Goal: Task Accomplishment & Management: Complete application form

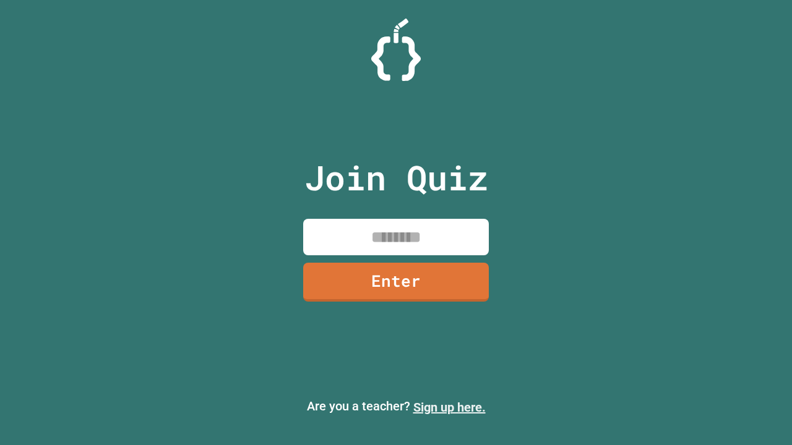
click at [449, 408] on link "Sign up here." at bounding box center [449, 407] width 72 height 15
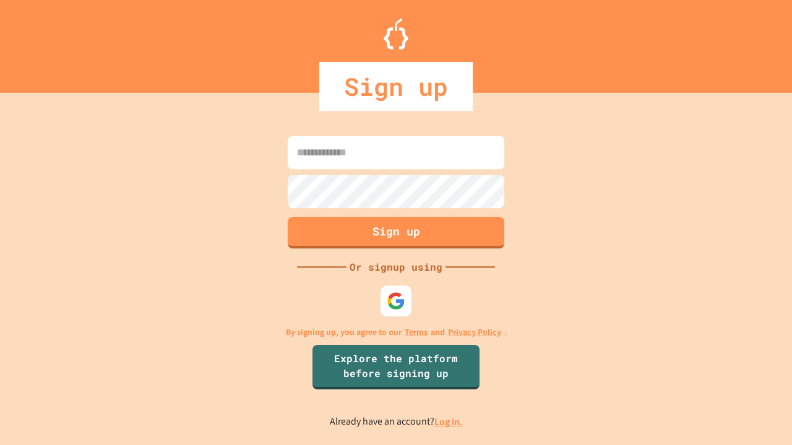
click at [449, 422] on link "Log in." at bounding box center [448, 422] width 28 height 13
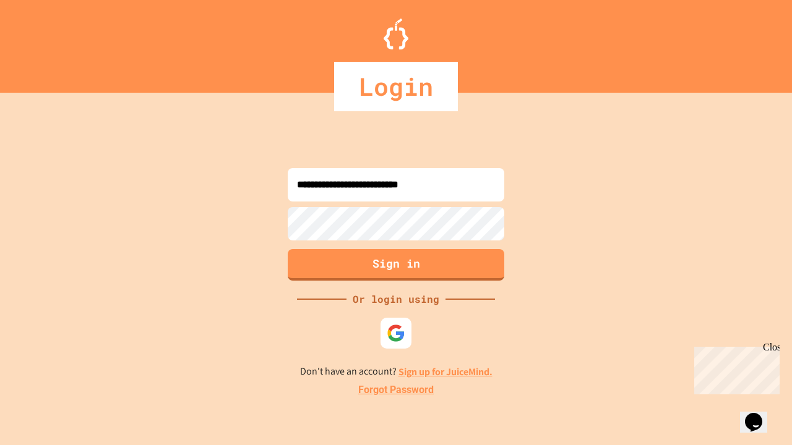
type input "**********"
